Goal: Transaction & Acquisition: Purchase product/service

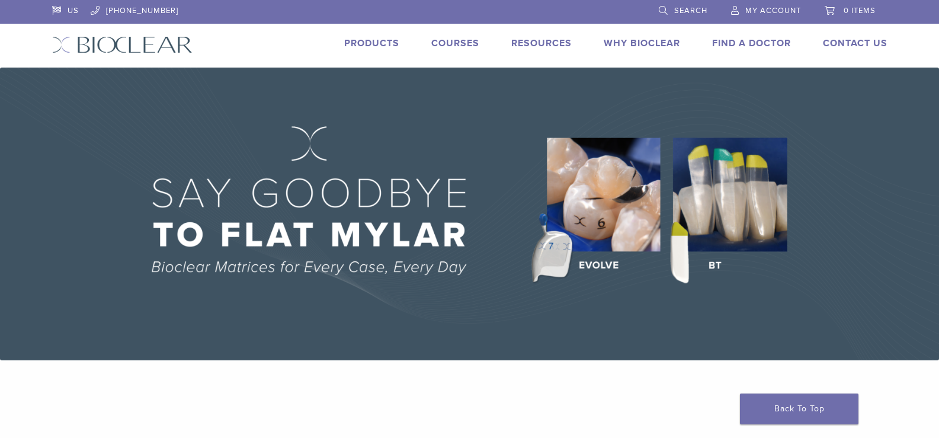
click at [335, 47] on div "Products" at bounding box center [364, 44] width 69 height 17
click at [364, 40] on link "Products" at bounding box center [371, 43] width 55 height 12
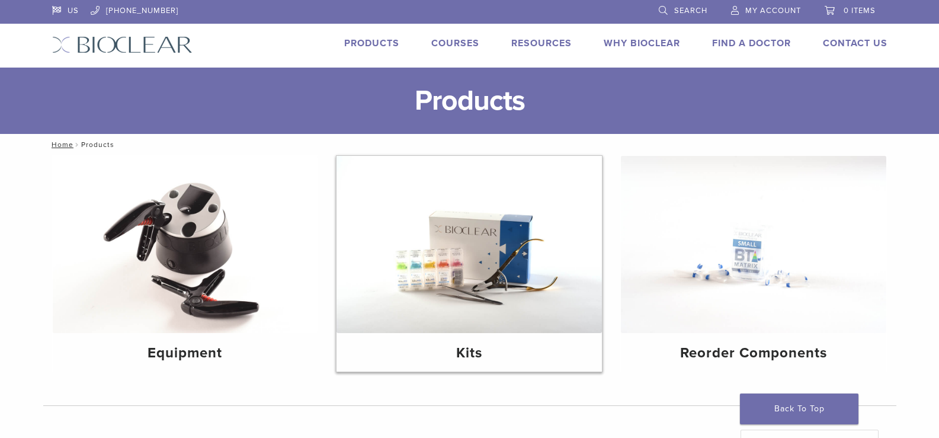
scroll to position [118, 0]
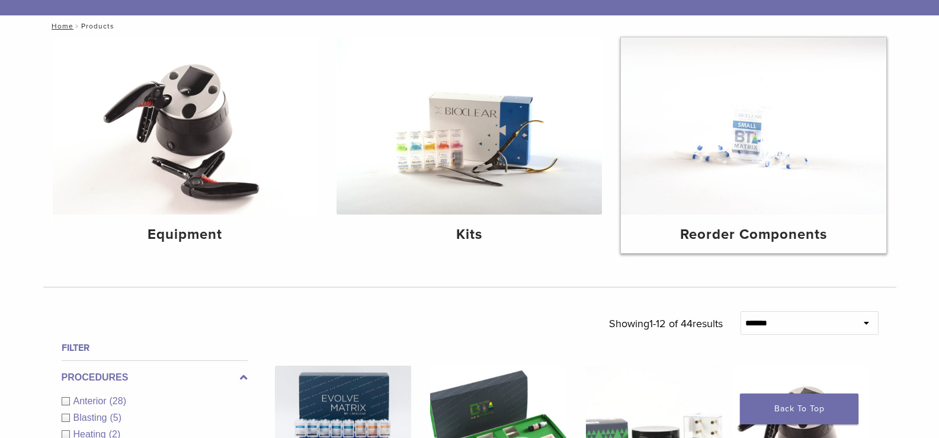
click at [783, 203] on img at bounding box center [753, 125] width 265 height 177
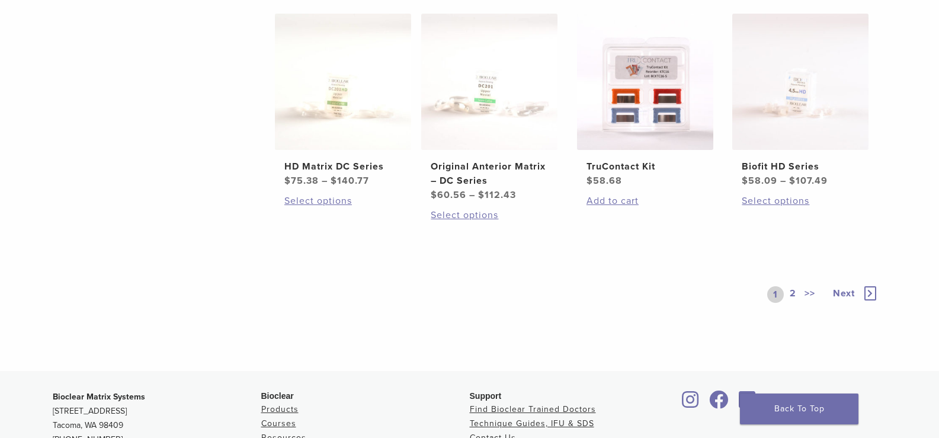
scroll to position [711, 0]
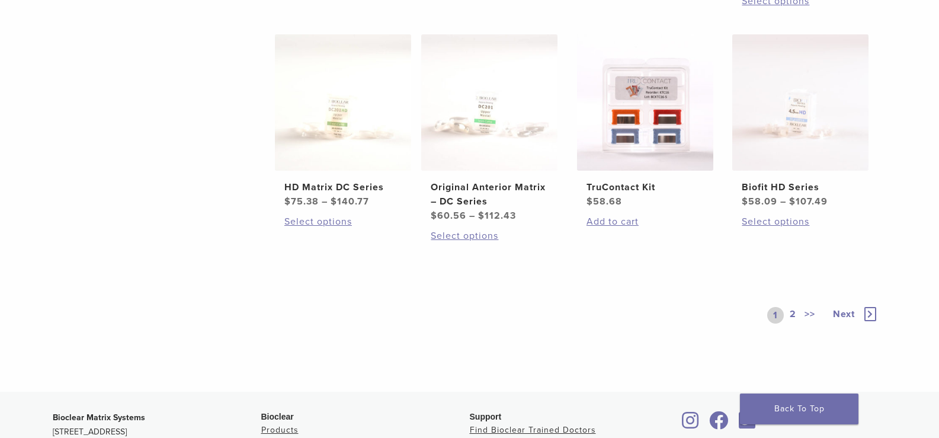
click at [793, 313] on link "2" at bounding box center [792, 315] width 11 height 17
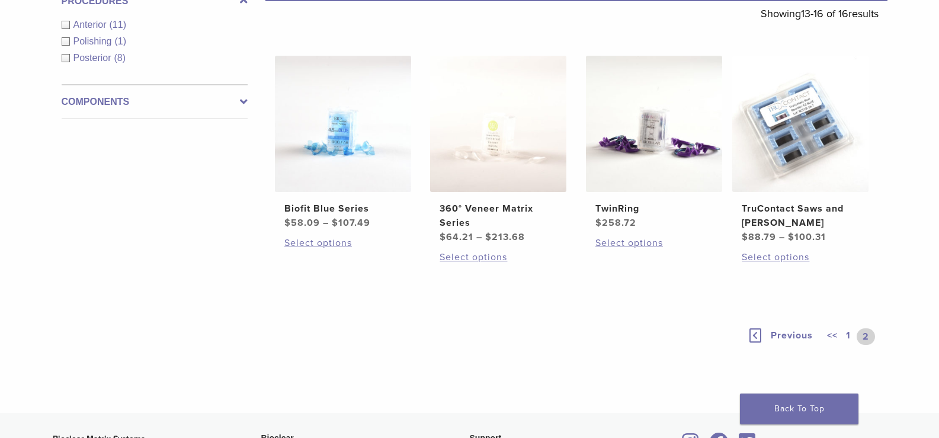
scroll to position [284, 0]
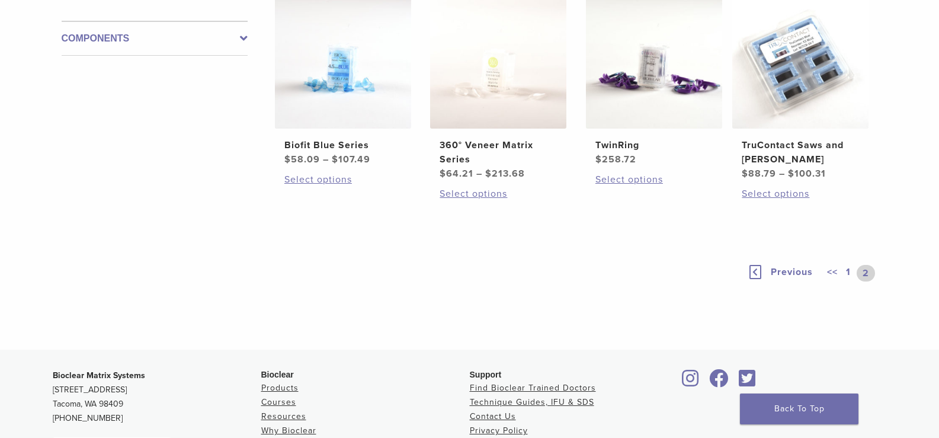
click at [785, 265] on link "Previous" at bounding box center [786, 273] width 78 height 17
click at [785, 272] on span "Previous" at bounding box center [799, 272] width 42 height 12
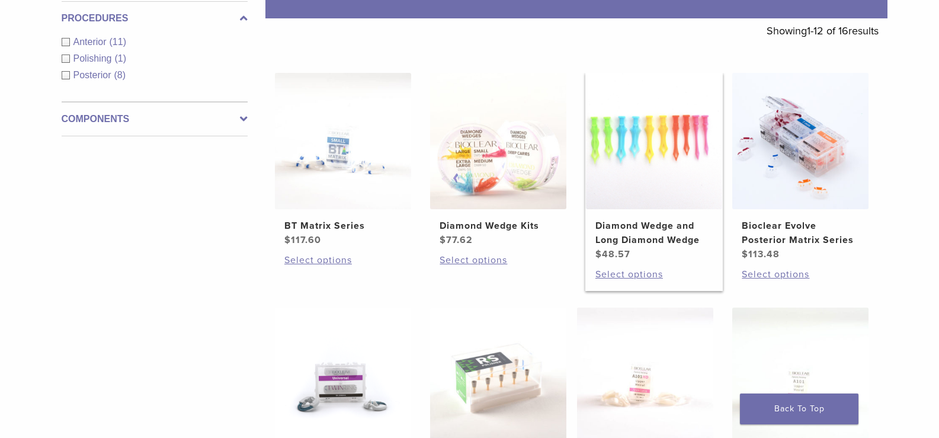
scroll to position [284, 0]
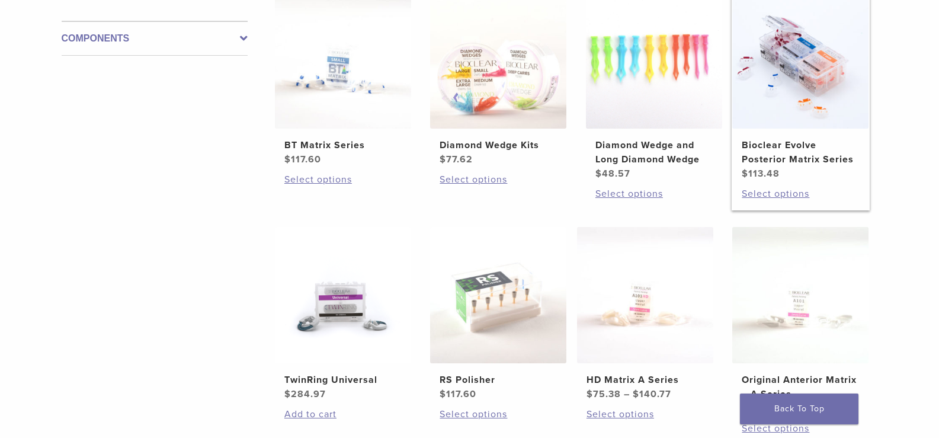
click at [818, 100] on img at bounding box center [800, 60] width 136 height 136
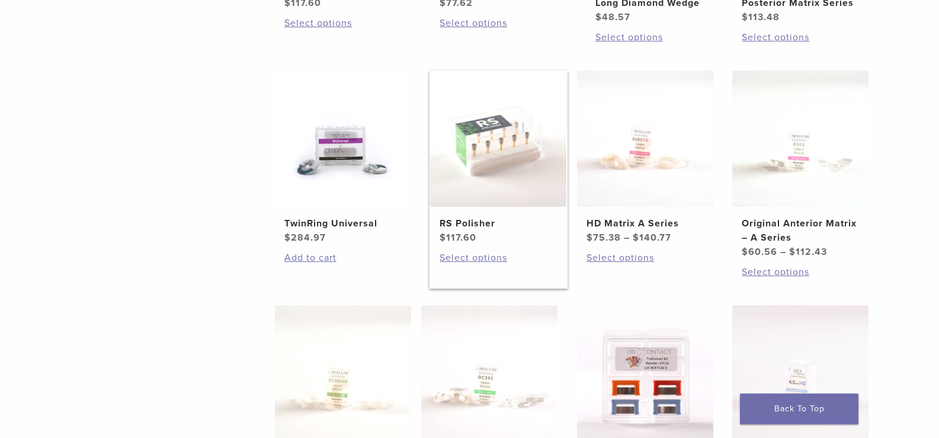
scroll to position [461, 0]
